Goal: Task Accomplishment & Management: Manage account settings

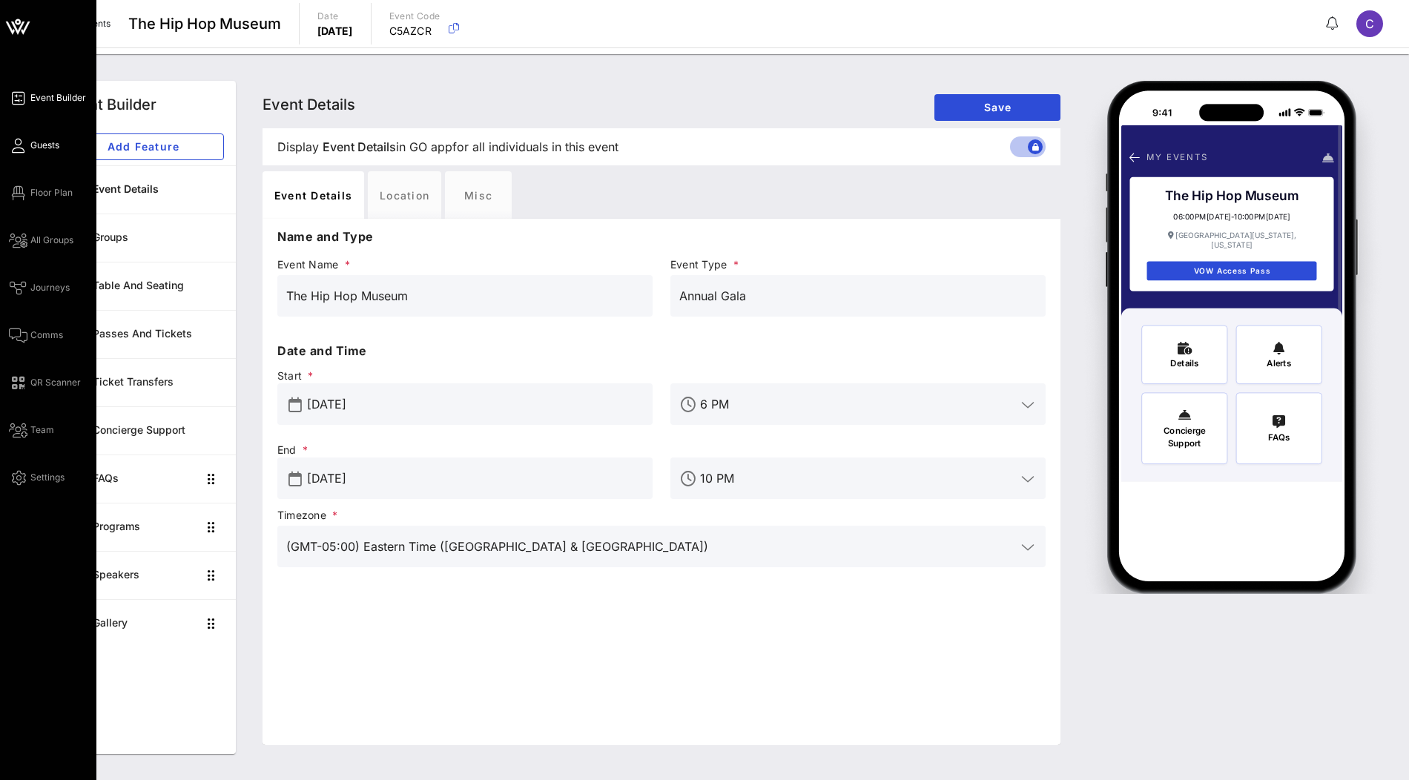
click at [43, 148] on span "Guests" at bounding box center [44, 145] width 29 height 13
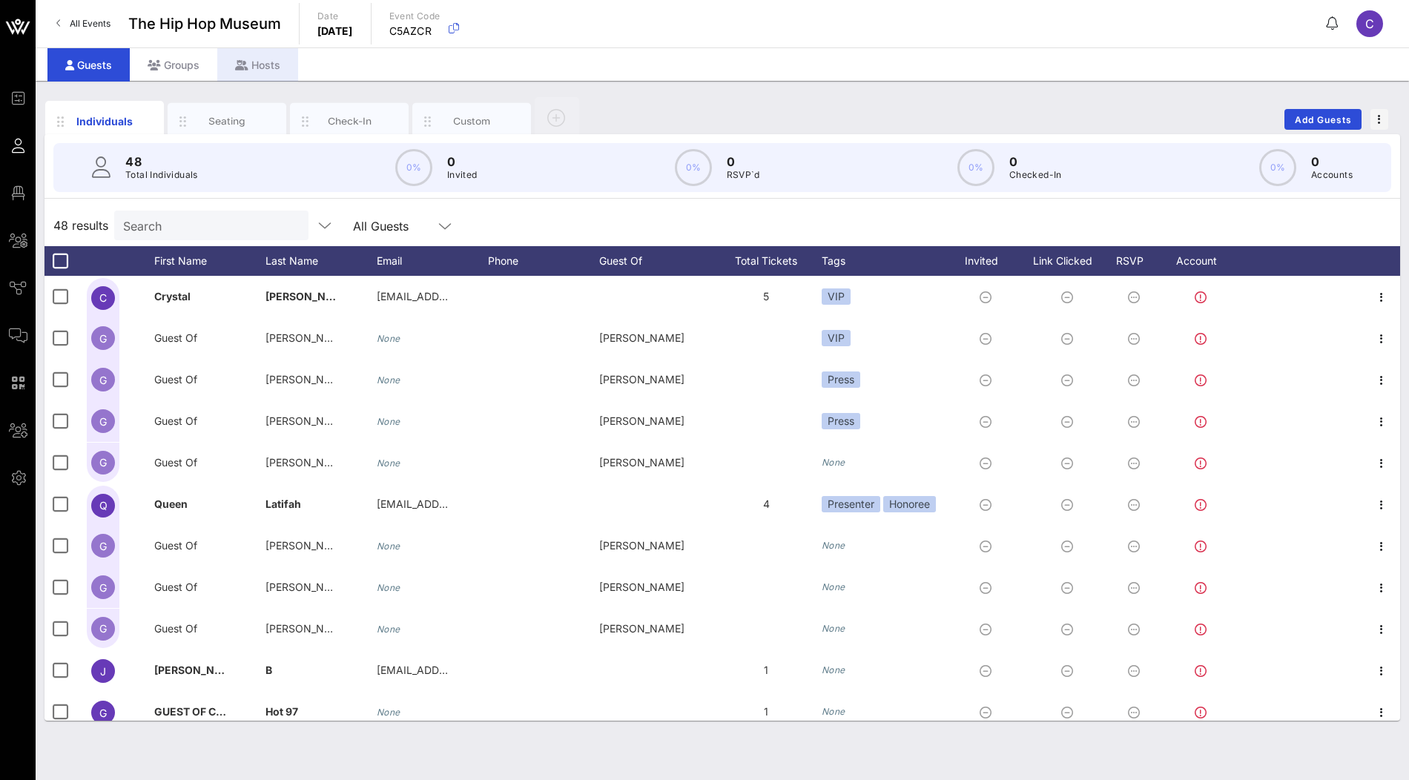
click at [262, 70] on div "Hosts" at bounding box center [257, 64] width 81 height 33
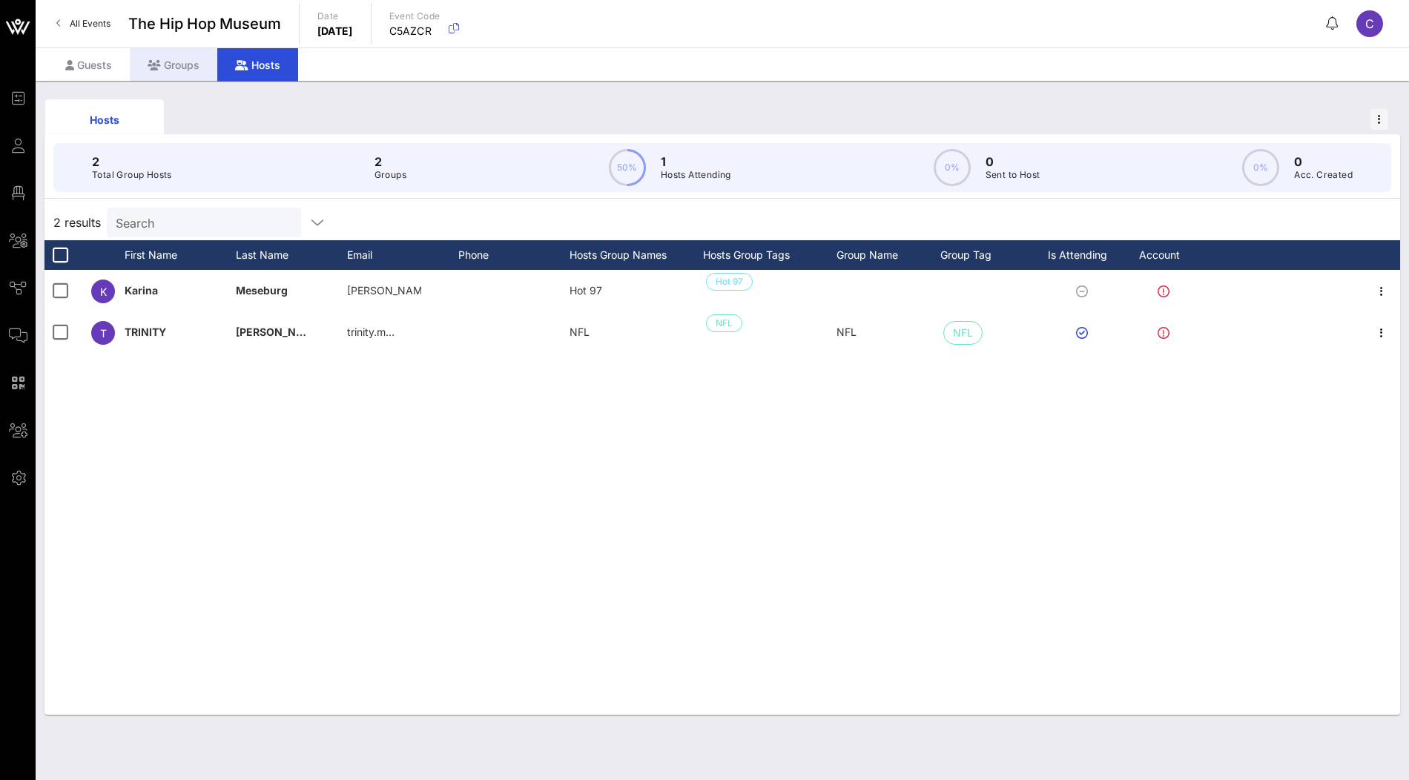
click at [171, 62] on div "Groups" at bounding box center [173, 64] width 87 height 33
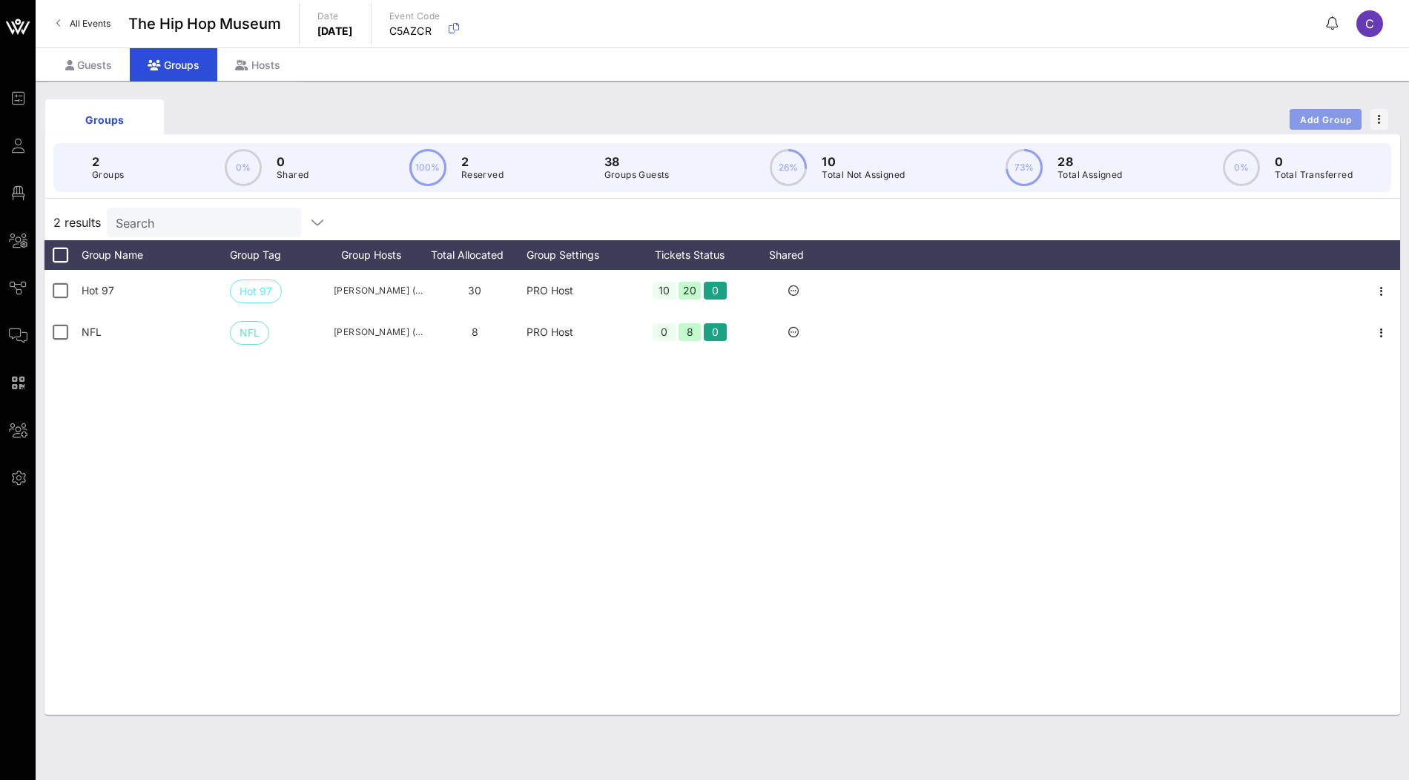
click at [1344, 119] on span "Add Group" at bounding box center [1325, 119] width 53 height 11
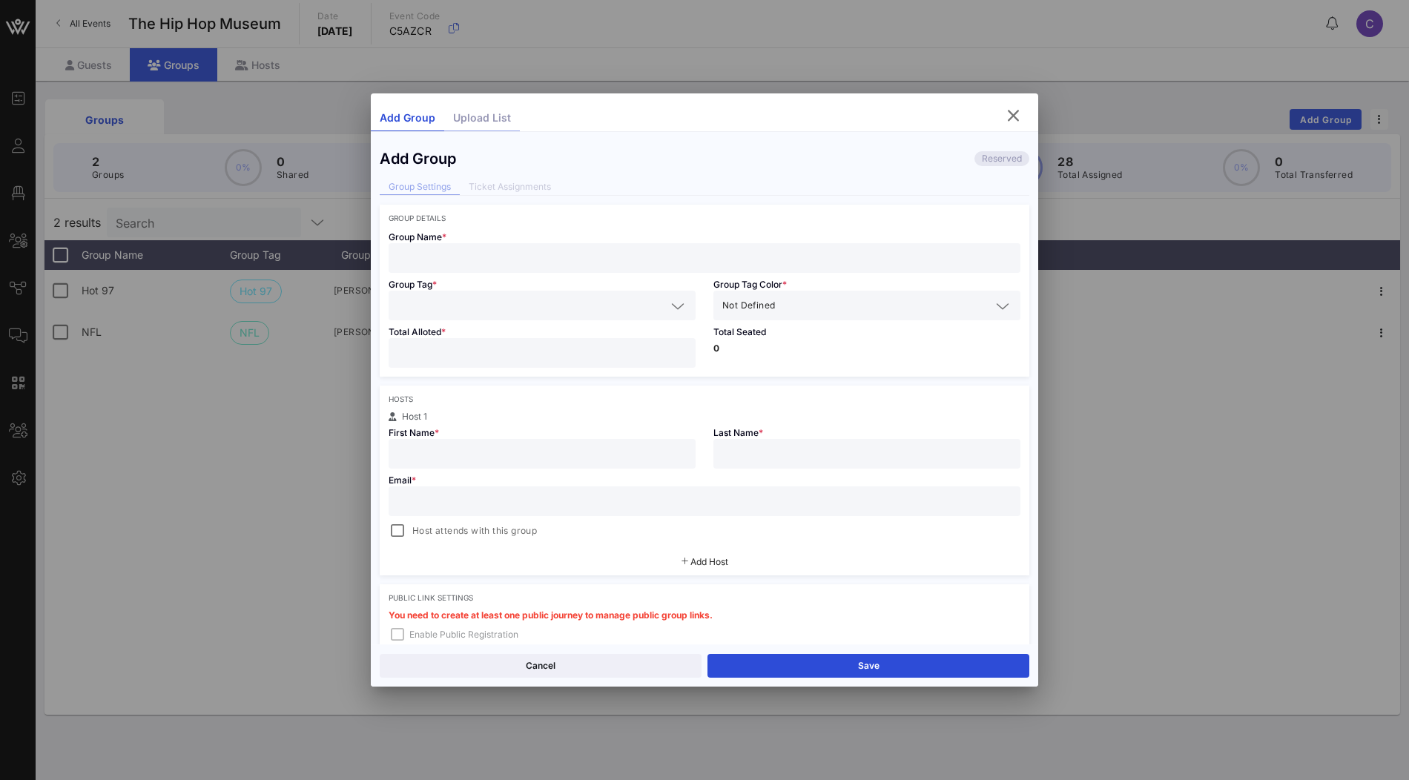
click at [505, 113] on div "Upload List" at bounding box center [482, 118] width 76 height 26
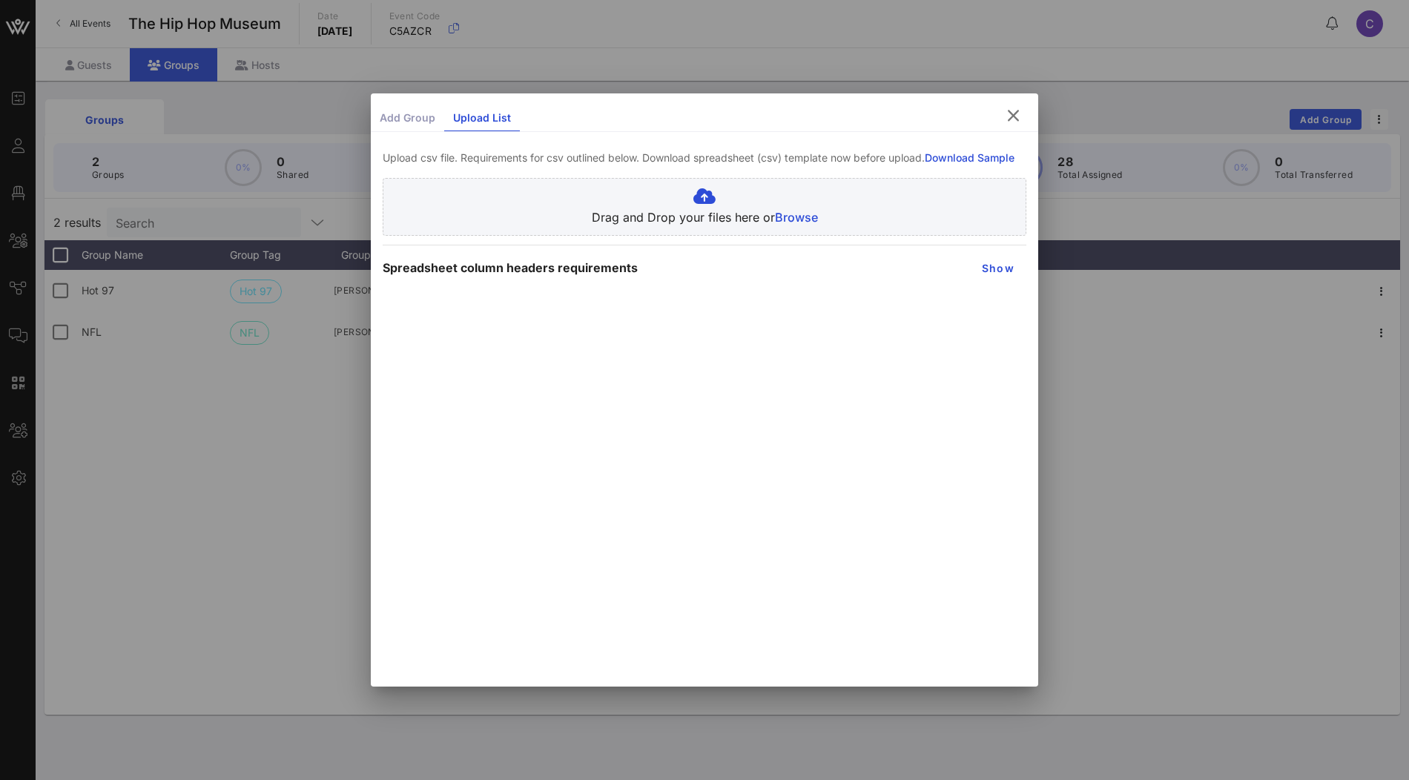
click at [982, 159] on link "Download Sample" at bounding box center [970, 157] width 90 height 13
click at [1016, 119] on icon "button" at bounding box center [1013, 116] width 18 height 18
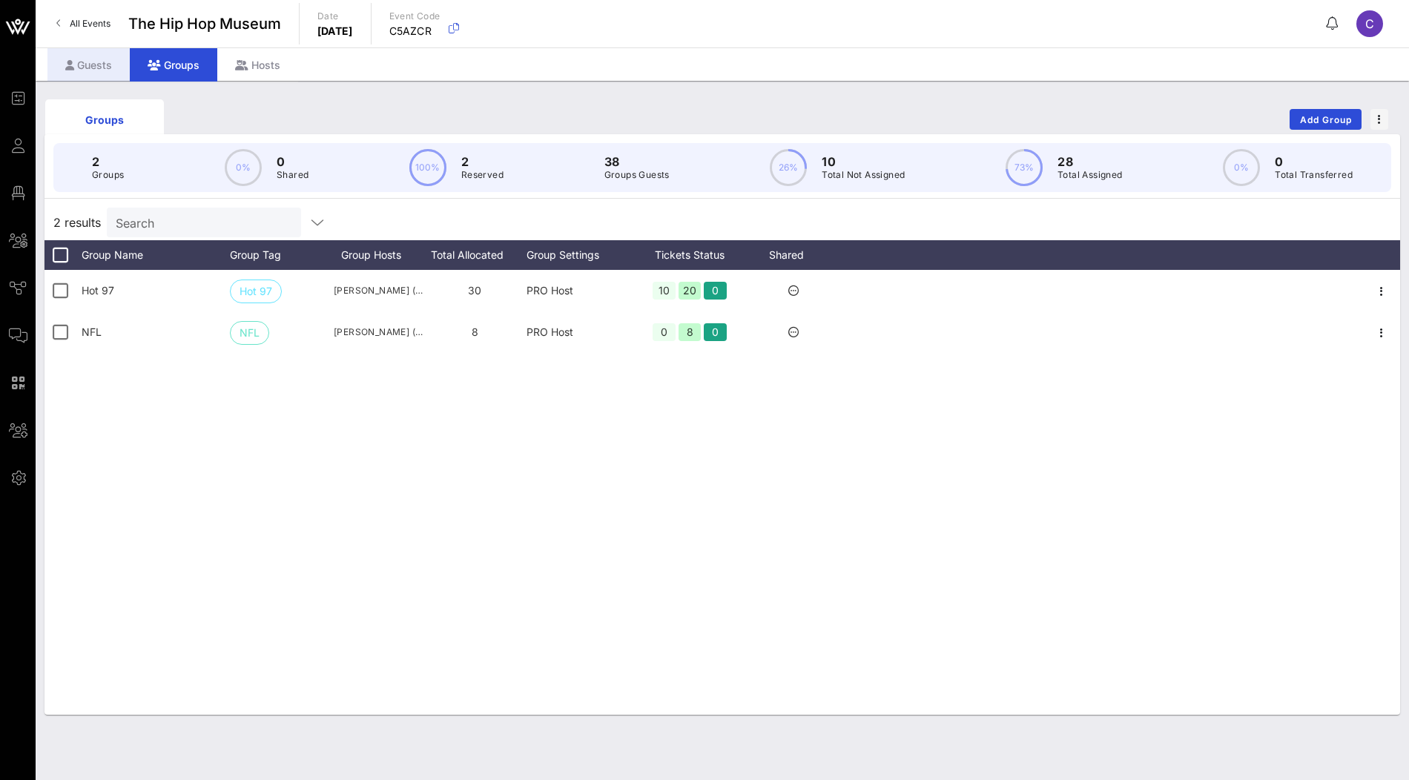
click at [104, 65] on div "Guests" at bounding box center [88, 64] width 82 height 33
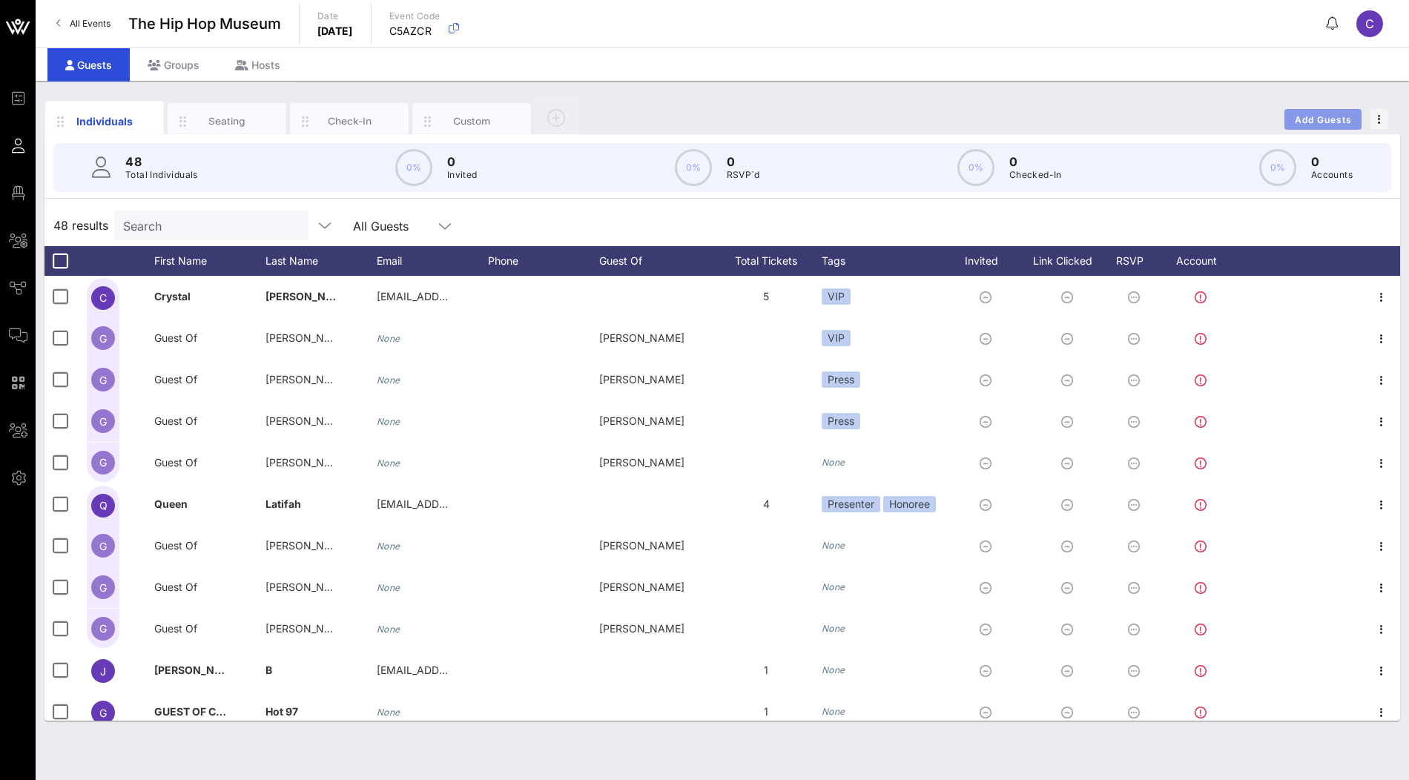
click at [1329, 115] on span "Add Guests" at bounding box center [1323, 119] width 59 height 11
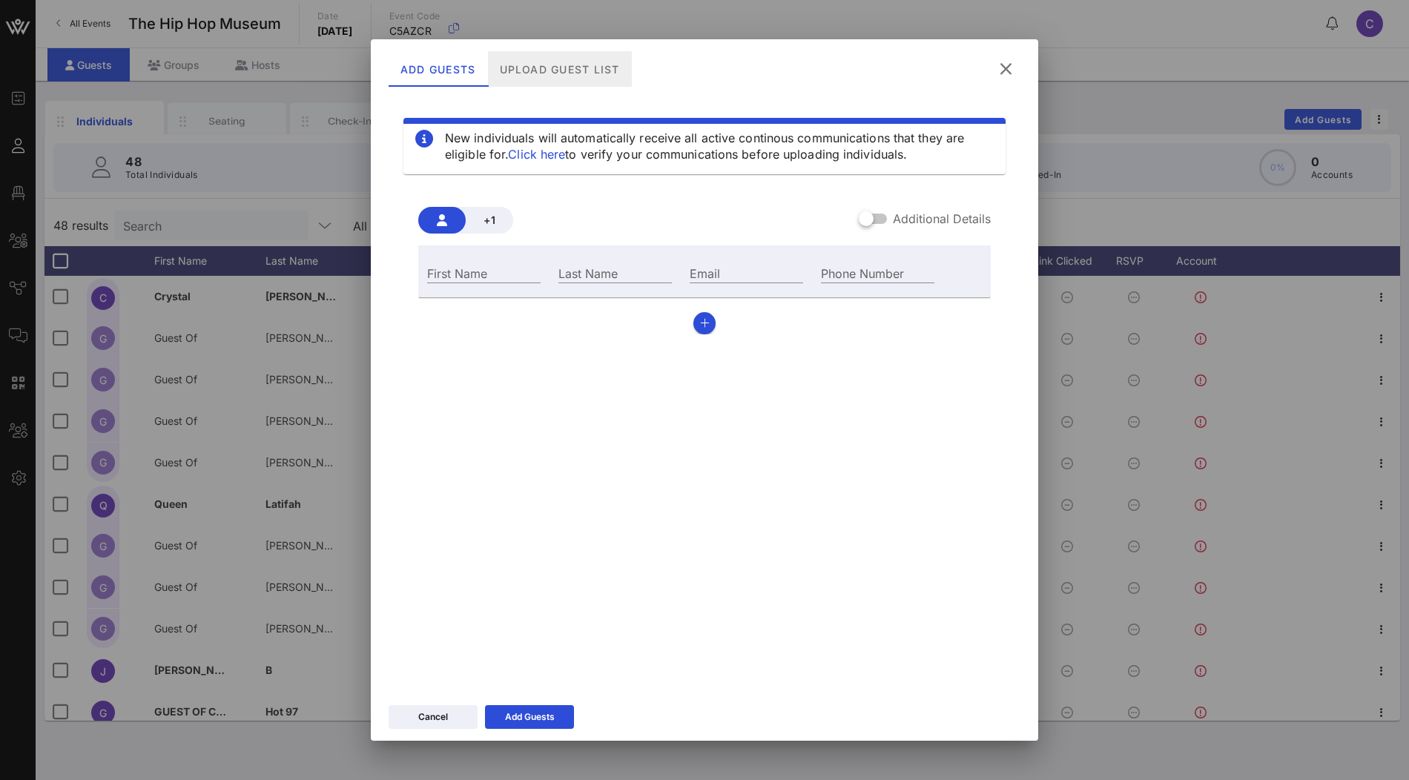
click at [580, 66] on div "Upload Guest List" at bounding box center [560, 69] width 144 height 36
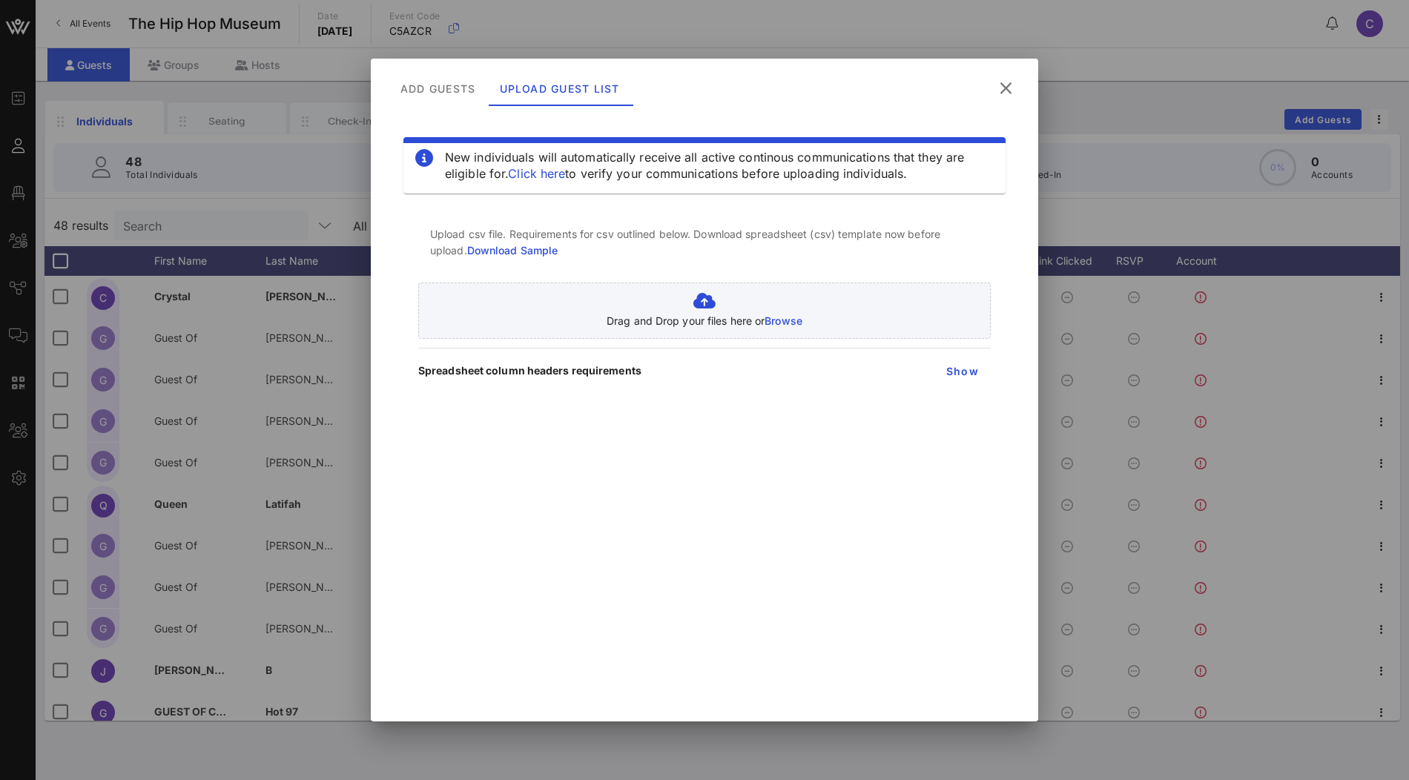
click at [534, 253] on link "Download Sample" at bounding box center [512, 250] width 91 height 13
click at [1006, 88] on icon at bounding box center [1006, 88] width 20 height 18
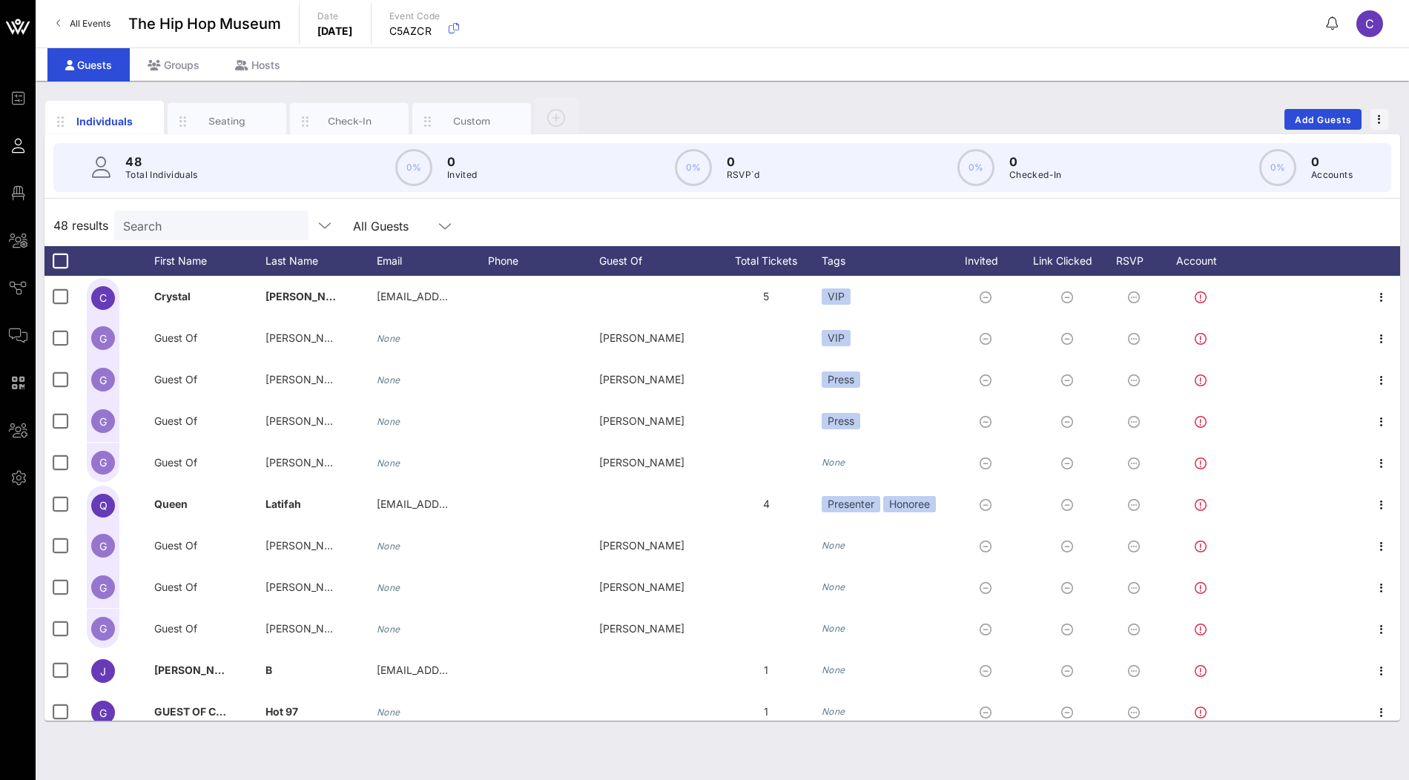
click at [234, 228] on input "Search" at bounding box center [209, 225] width 173 height 19
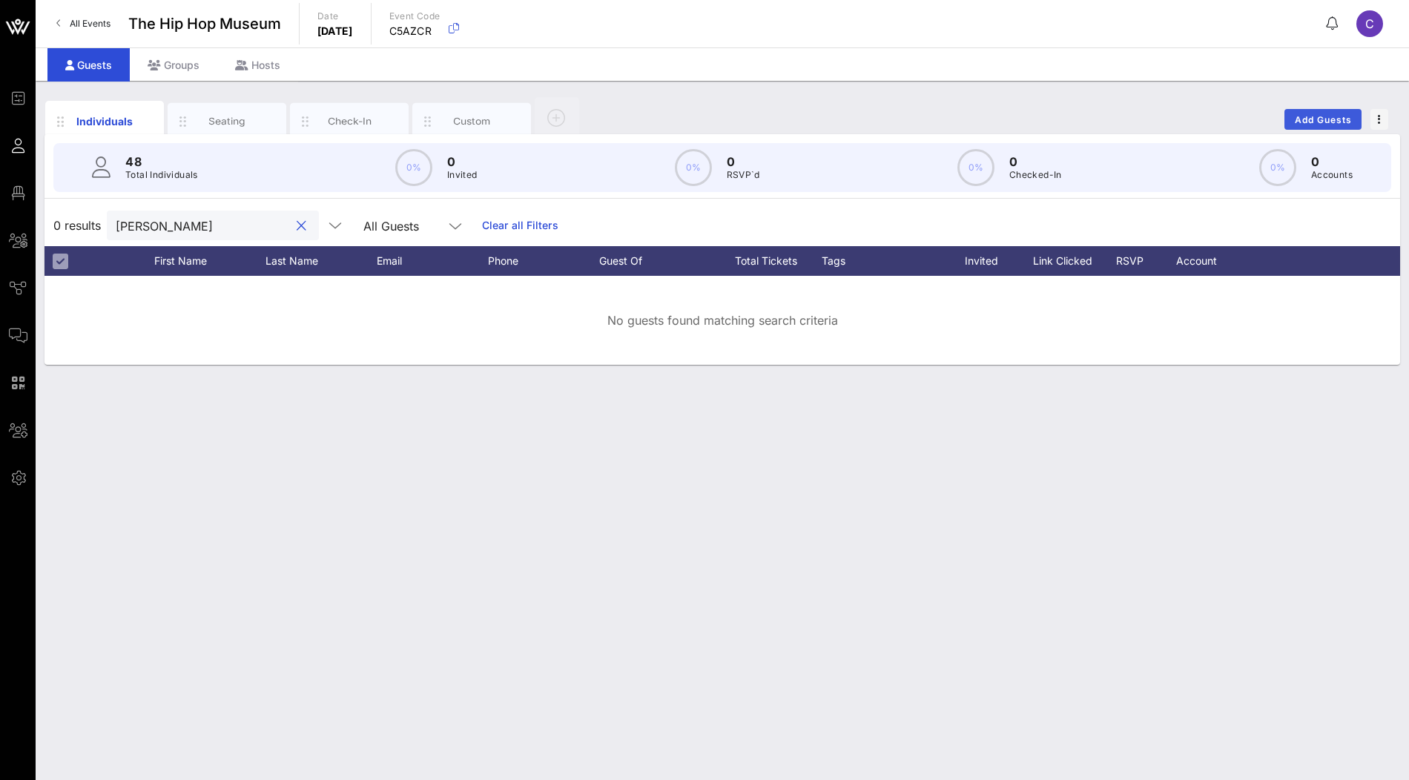
type input "clarisa"
click at [1328, 122] on span "Add Guests" at bounding box center [1323, 119] width 59 height 11
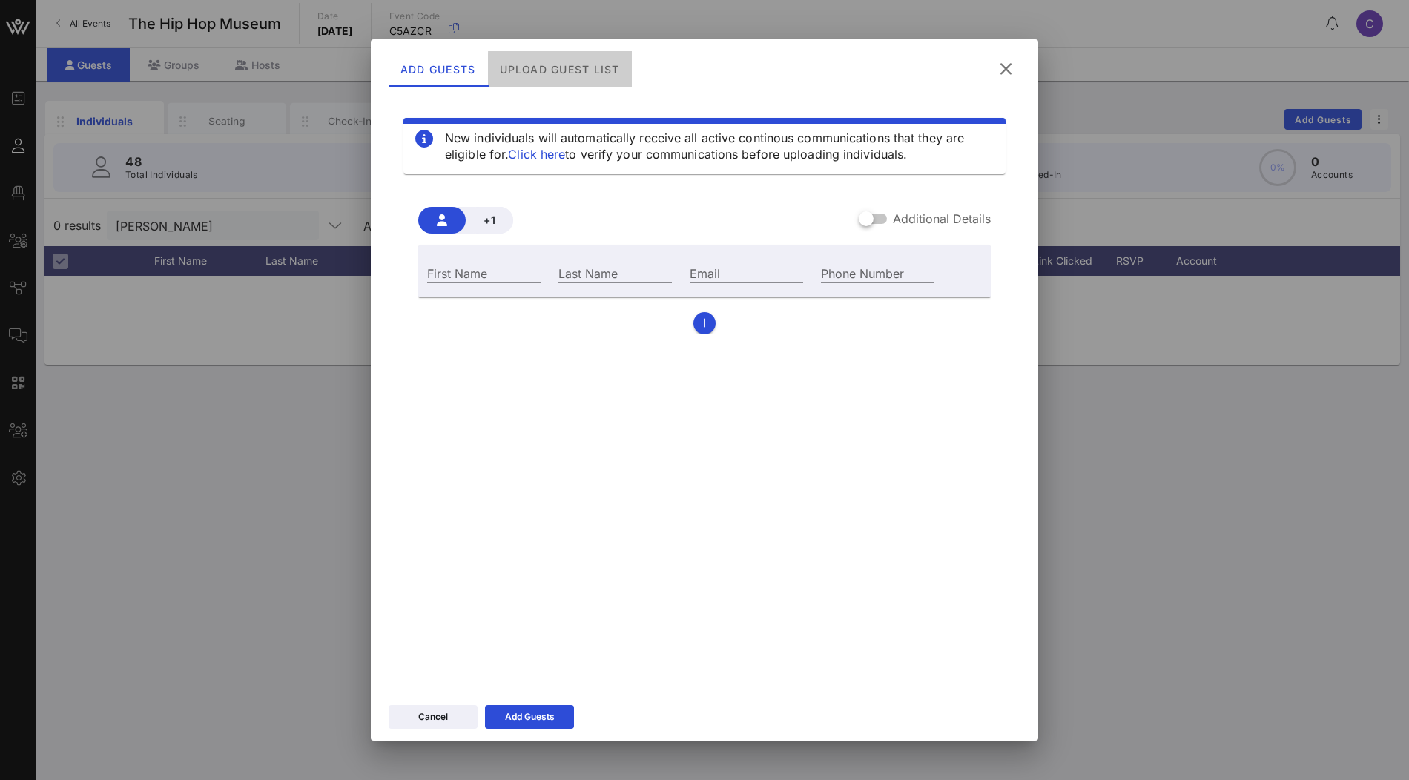
click at [572, 68] on div "Upload Guest List" at bounding box center [560, 69] width 144 height 36
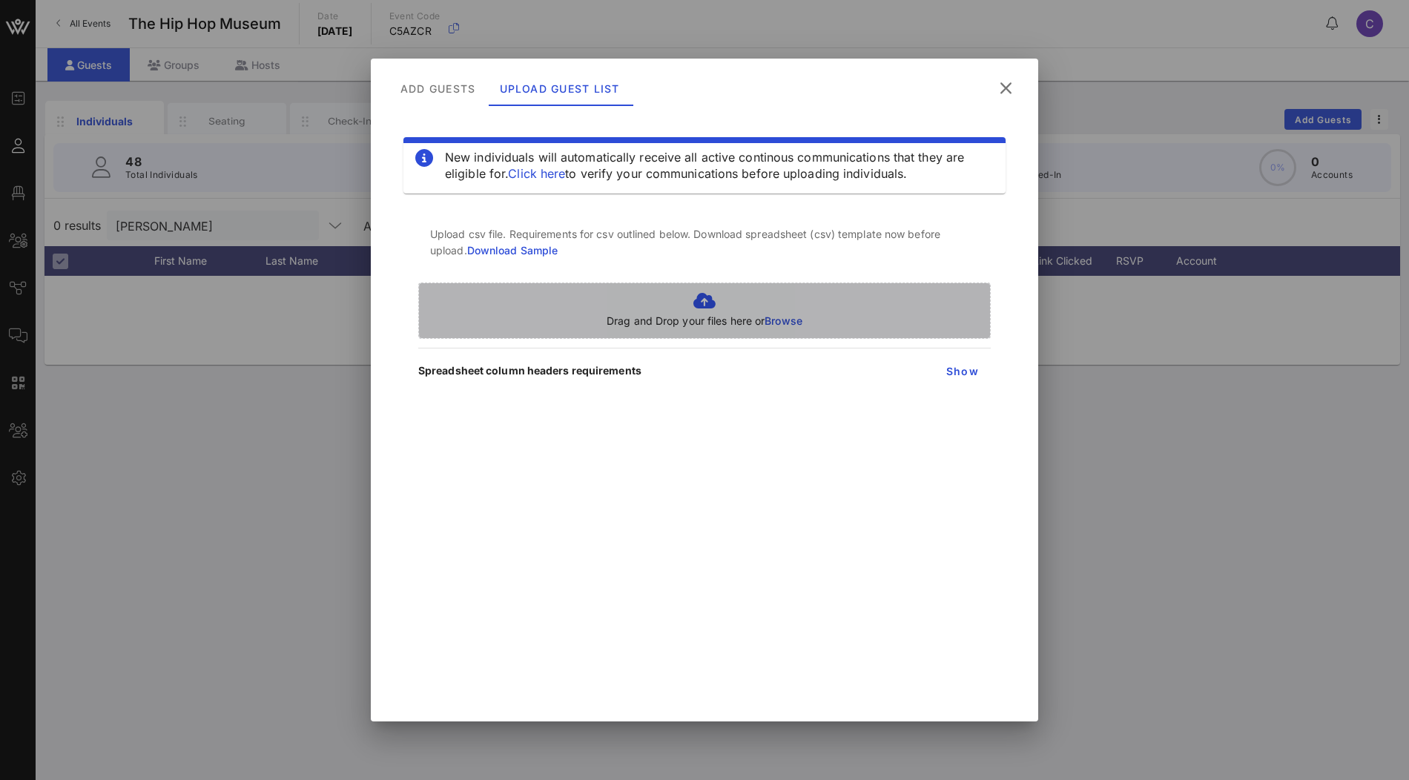
click at [778, 315] on span "Browse" at bounding box center [783, 320] width 38 height 13
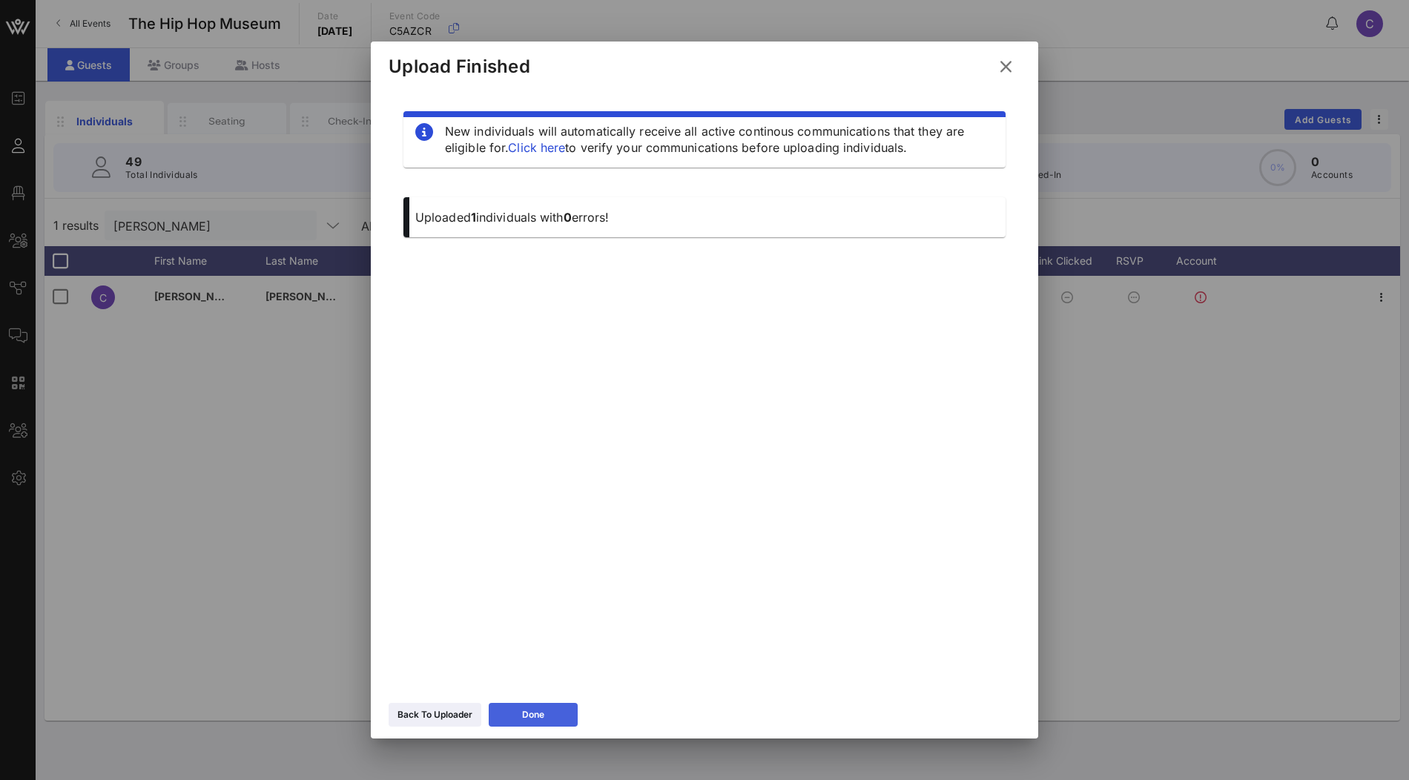
click at [531, 716] on icon at bounding box center [533, 714] width 10 height 9
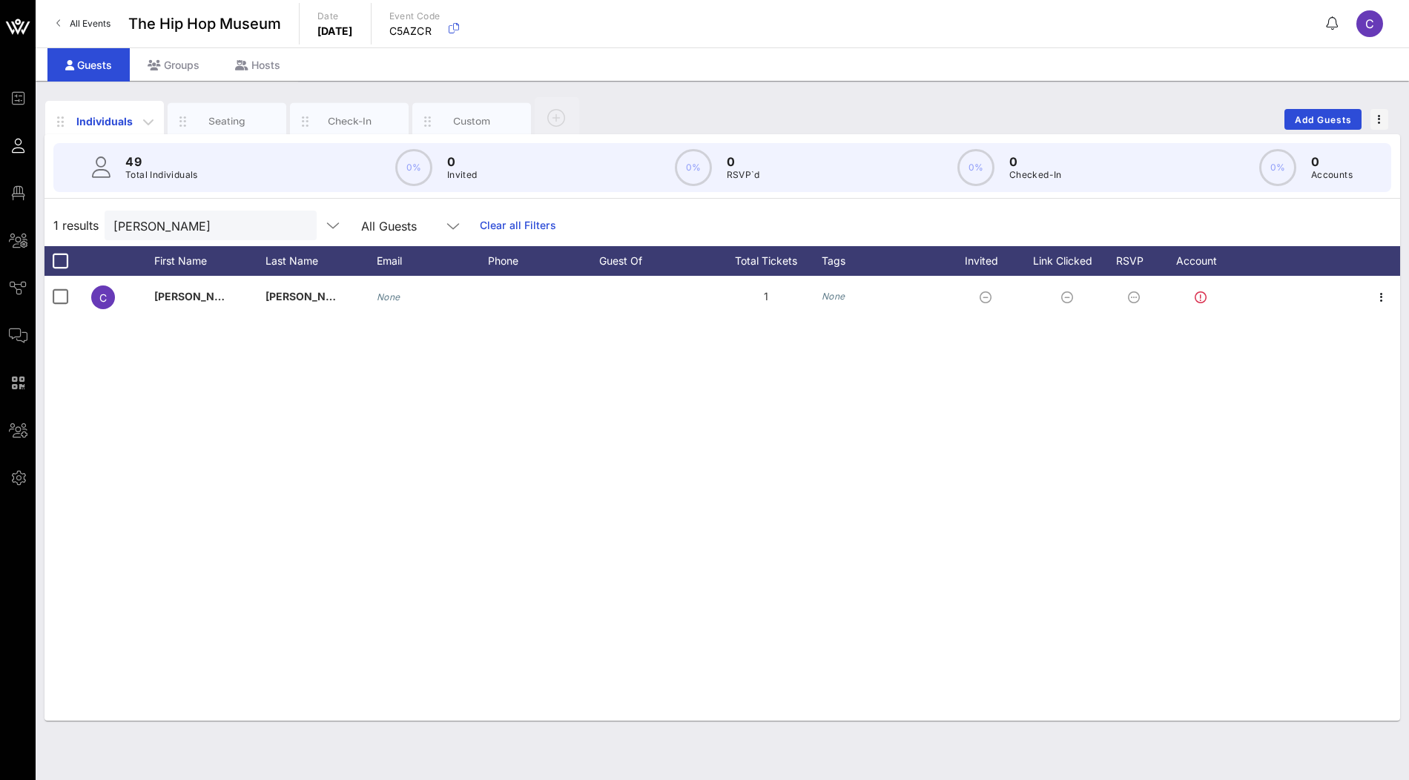
click at [113, 125] on div "Individuals" at bounding box center [105, 121] width 66 height 16
click at [271, 222] on div "clarisa" at bounding box center [211, 226] width 212 height 30
click at [294, 222] on button "clear icon" at bounding box center [299, 226] width 10 height 15
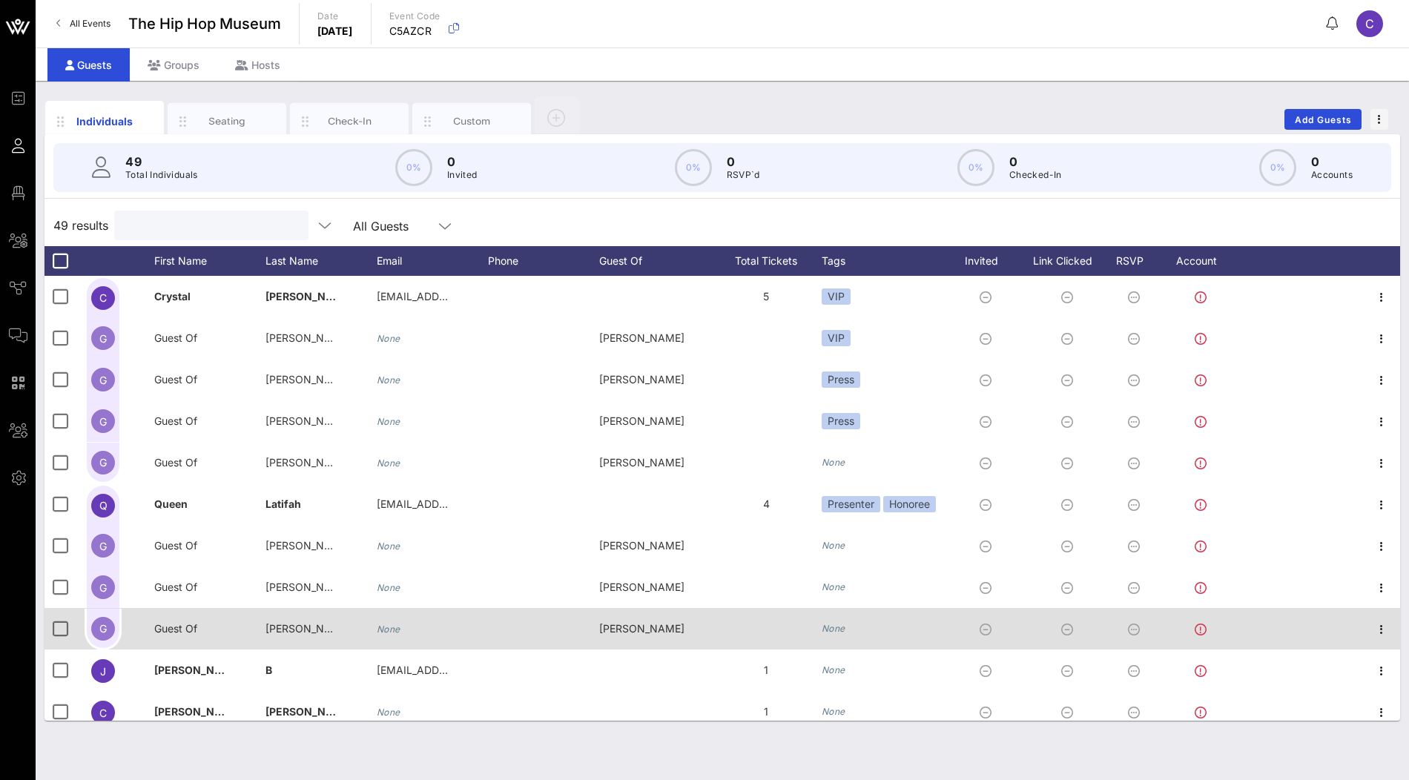
scroll to position [10, 0]
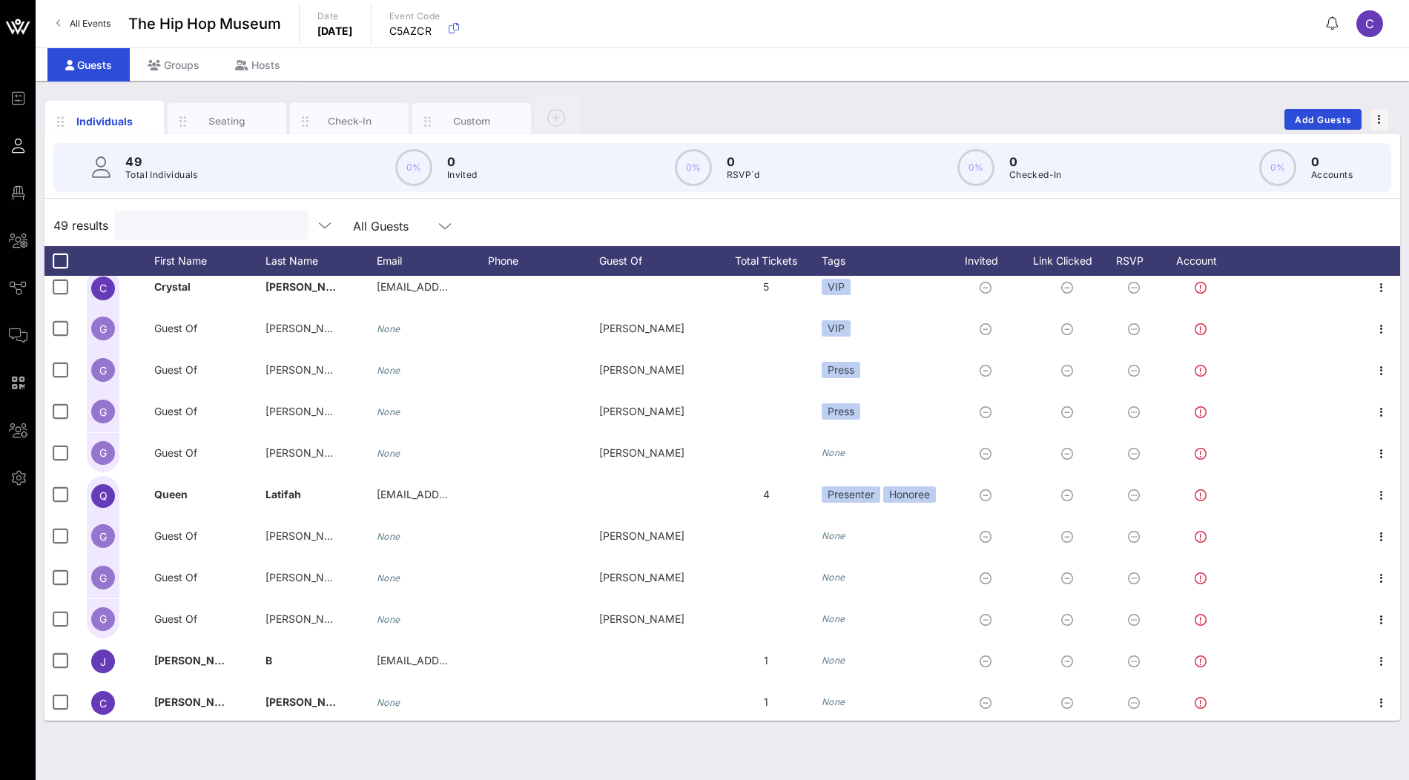
click at [229, 232] on input "text" at bounding box center [209, 225] width 173 height 19
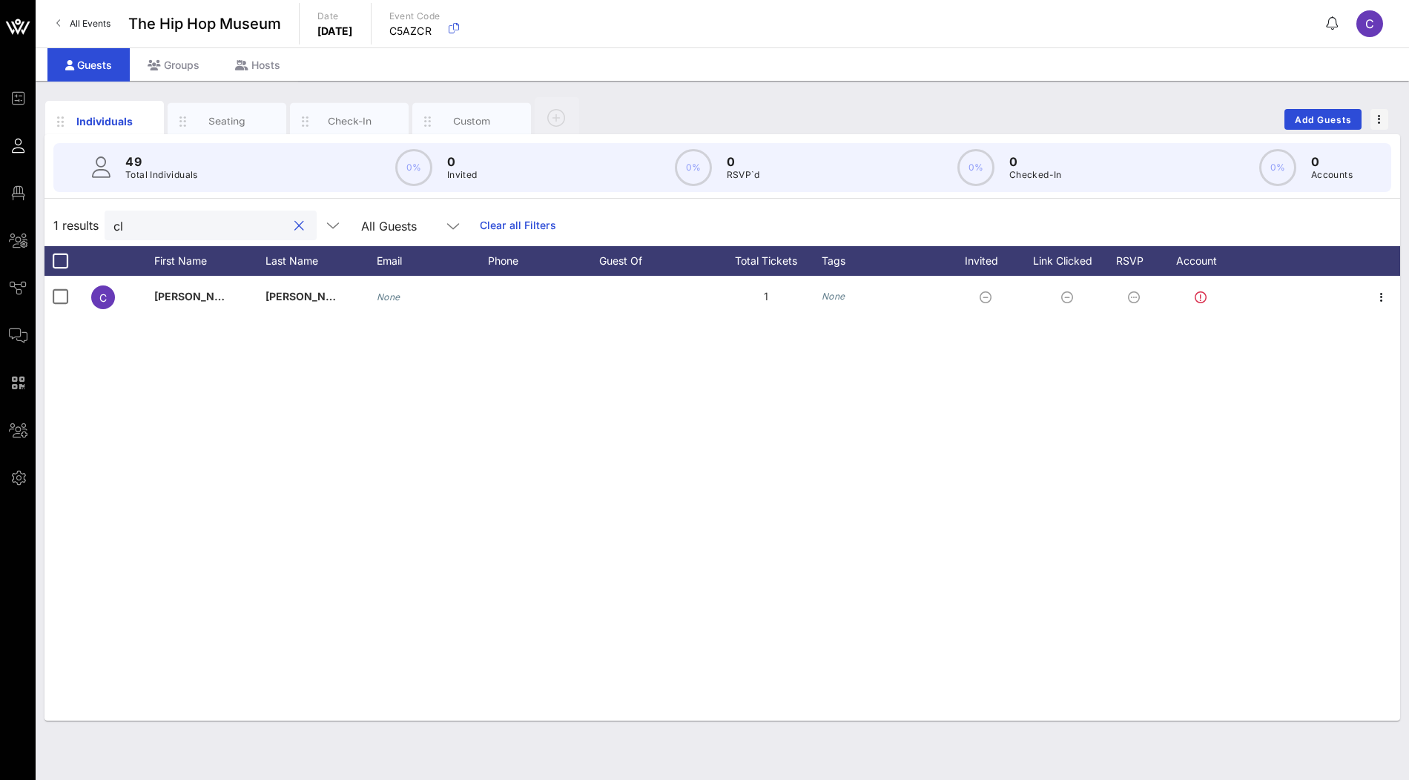
scroll to position [0, 0]
type input "clarisa"
